Goal: Communication & Community: Participate in discussion

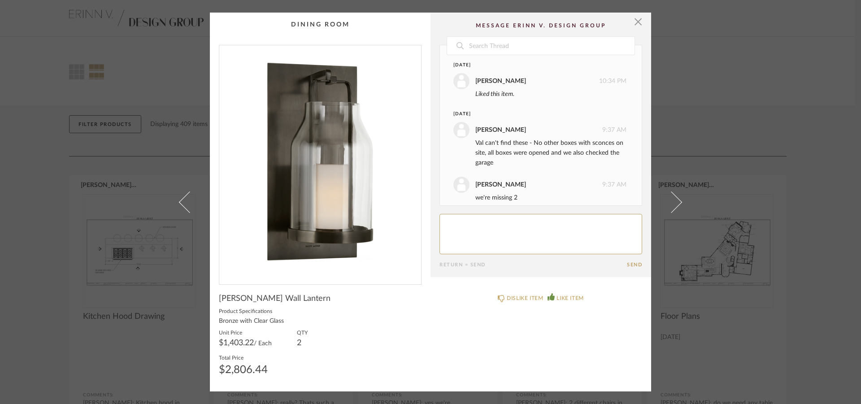
scroll to position [201, 0]
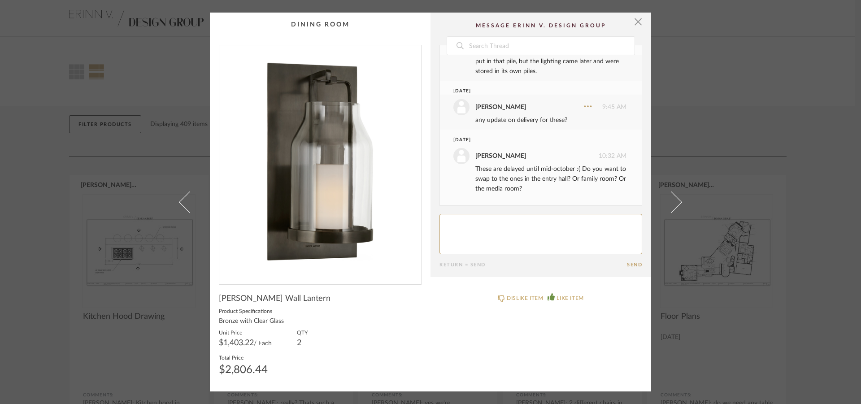
click at [479, 219] on textarea at bounding box center [541, 234] width 203 height 40
drag, startPoint x: 299, startPoint y: 298, endPoint x: 220, endPoint y: 297, distance: 78.5
click at [219, 298] on span "[PERSON_NAME] Wall Lantern" at bounding box center [275, 299] width 112 height 10
copy span "[PERSON_NAME] Wall Lantern"
click at [476, 224] on textarea at bounding box center [541, 234] width 203 height 40
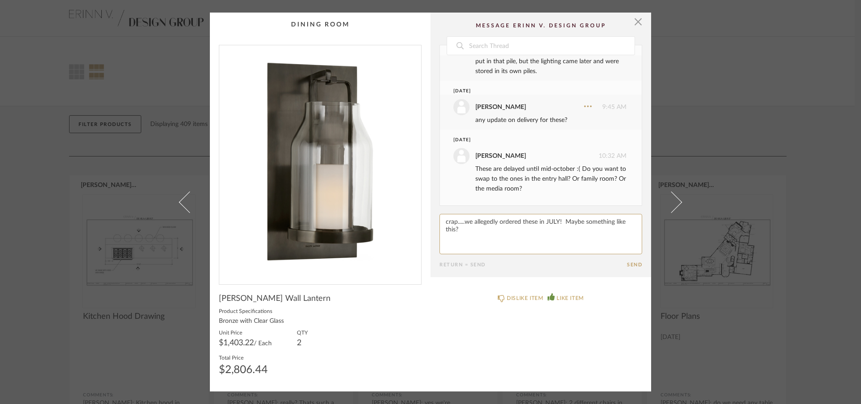
paste textarea "[URL][DOMAIN_NAME]"
type textarea "crap.....we allegedly ordered these in JULY! Maybe something like this? [URL][D…"
click at [629, 263] on button "Send" at bounding box center [634, 265] width 15 height 6
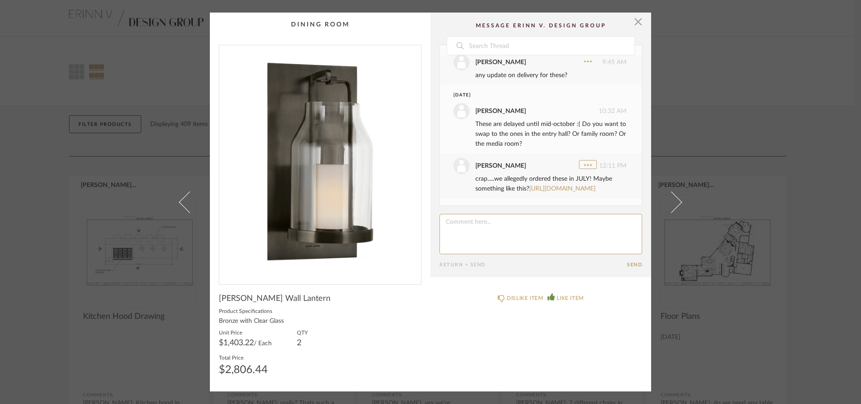
click at [584, 164] on icon at bounding box center [588, 165] width 8 height 2
click at [563, 130] on button "Delete" at bounding box center [561, 124] width 50 height 26
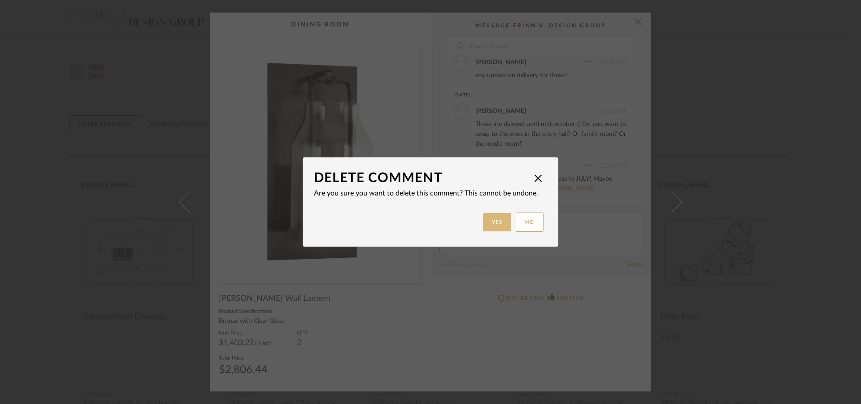
click at [486, 226] on button "Yes" at bounding box center [497, 222] width 29 height 18
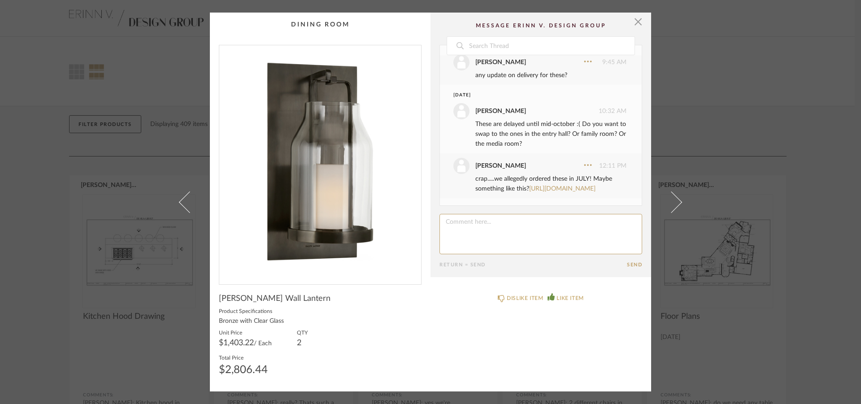
scroll to position [201, 0]
